Goal: Information Seeking & Learning: Find specific page/section

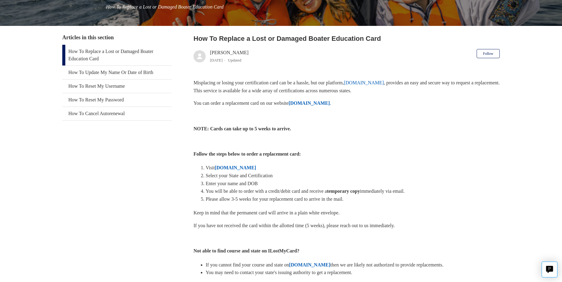
scroll to position [91, 0]
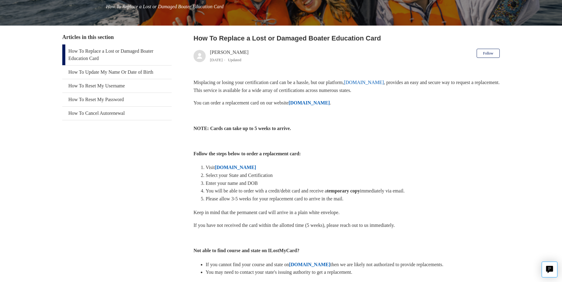
click at [249, 166] on strong "ILostMyCard.com" at bounding box center [235, 166] width 41 height 5
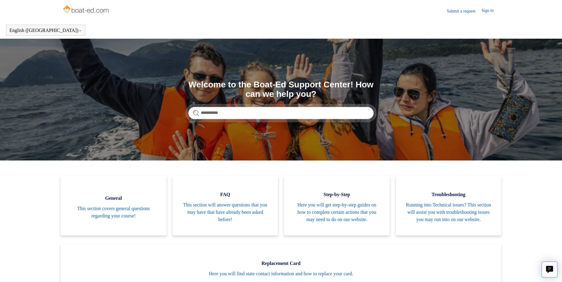
type input "**********"
